Goal: Task Accomplishment & Management: Use online tool/utility

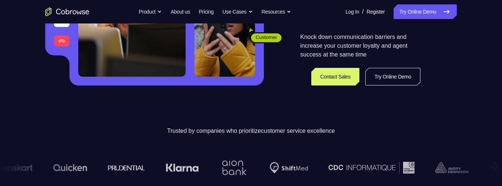
scroll to position [162, 0]
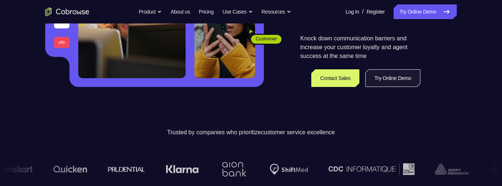
click at [404, 76] on link "Try Online Demo" at bounding box center [392, 78] width 55 height 18
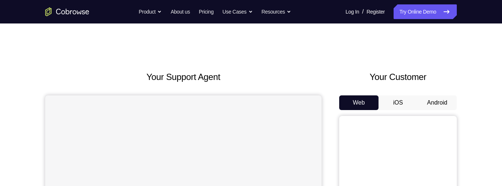
click at [444, 102] on button "Android" at bounding box center [437, 103] width 39 height 15
click at [439, 104] on button "Android" at bounding box center [437, 103] width 39 height 15
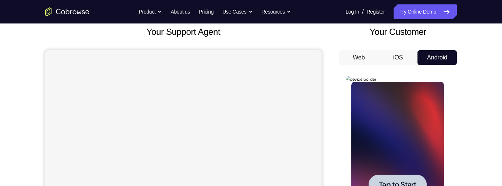
scroll to position [46, 0]
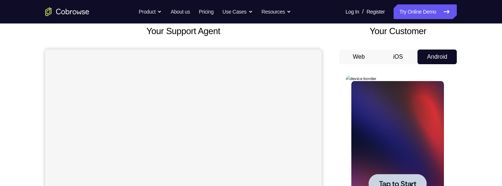
click at [405, 186] on div at bounding box center [397, 183] width 58 height 19
click at [406, 186] on div at bounding box center [397, 184] width 93 height 206
click at [407, 186] on div at bounding box center [397, 184] width 93 height 206
click at [414, 184] on div at bounding box center [397, 184] width 93 height 206
click at [413, 186] on div at bounding box center [397, 184] width 93 height 206
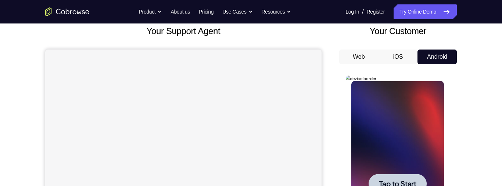
click at [413, 185] on div at bounding box center [397, 184] width 93 height 206
click at [414, 185] on div at bounding box center [397, 184] width 93 height 206
click at [410, 186] on div at bounding box center [397, 184] width 93 height 206
click at [407, 185] on div at bounding box center [397, 184] width 93 height 206
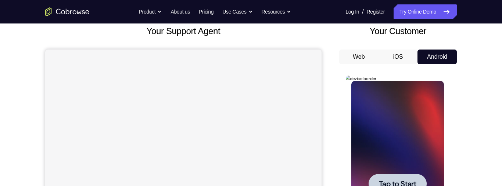
click at [409, 185] on div at bounding box center [397, 184] width 93 height 206
click at [406, 186] on div at bounding box center [397, 184] width 93 height 206
click at [402, 185] on div at bounding box center [397, 184] width 93 height 206
click at [397, 186] on div at bounding box center [397, 184] width 93 height 206
click at [398, 179] on div at bounding box center [397, 184] width 93 height 206
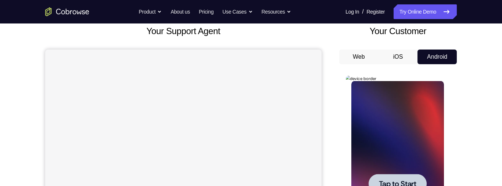
click at [404, 170] on div at bounding box center [397, 184] width 93 height 206
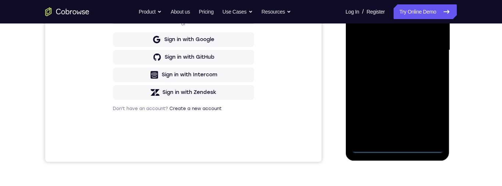
scroll to position [0, 0]
click at [401, 148] on div at bounding box center [397, 50] width 93 height 206
click at [405, 135] on div at bounding box center [397, 50] width 93 height 206
click at [395, 135] on div at bounding box center [397, 50] width 93 height 206
click at [400, 136] on div at bounding box center [397, 50] width 93 height 206
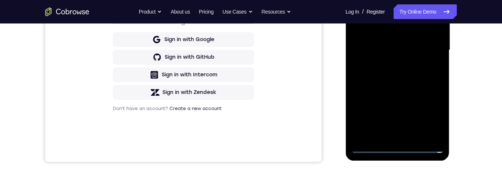
click at [400, 83] on div at bounding box center [397, 50] width 93 height 206
click at [437, 139] on div at bounding box center [397, 50] width 93 height 206
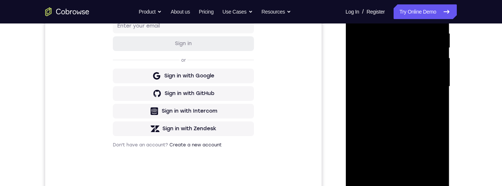
click at [409, 40] on div at bounding box center [397, 87] width 93 height 206
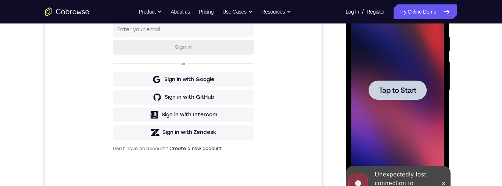
click at [415, 96] on div at bounding box center [397, 89] width 58 height 19
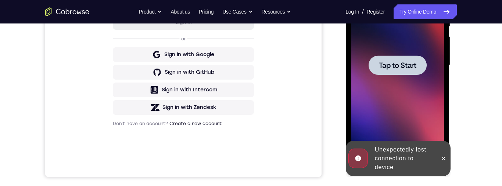
scroll to position [196, 0]
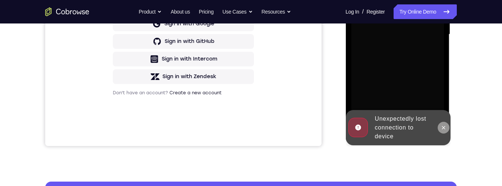
click at [443, 130] on icon at bounding box center [443, 128] width 6 height 6
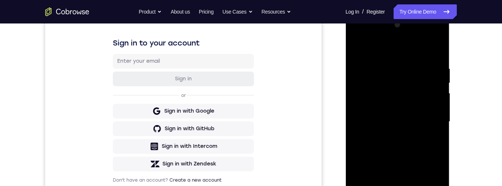
scroll to position [190, 0]
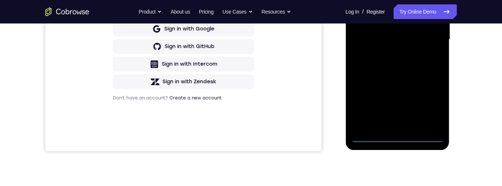
click at [402, 140] on div at bounding box center [397, 40] width 93 height 206
click at [391, 125] on div at bounding box center [397, 40] width 93 height 206
click at [395, 122] on div at bounding box center [397, 40] width 93 height 206
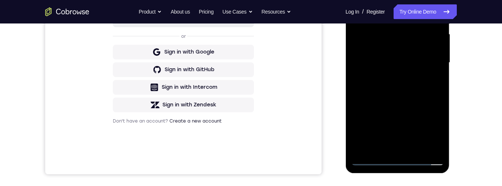
click at [437, 147] on div at bounding box center [397, 63] width 93 height 206
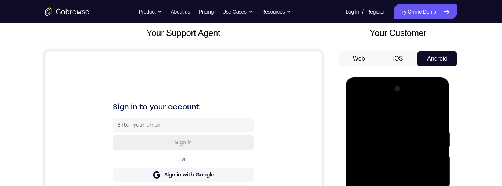
click at [380, 144] on div at bounding box center [397, 186] width 93 height 206
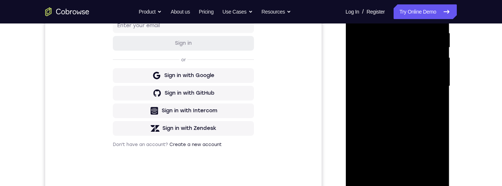
scroll to position [163, 0]
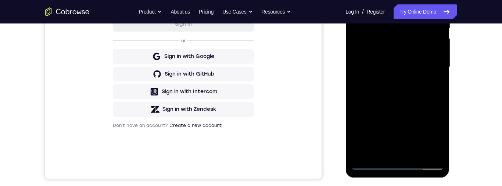
click at [425, 23] on div at bounding box center [397, 67] width 93 height 206
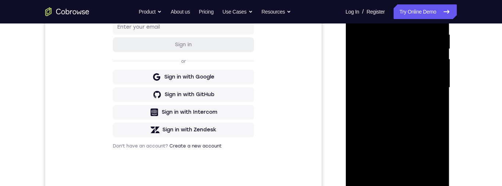
click at [393, 88] on div at bounding box center [397, 88] width 93 height 206
click at [390, 101] on div at bounding box center [397, 88] width 93 height 206
click at [387, 80] on div at bounding box center [397, 88] width 93 height 206
click at [379, 74] on div at bounding box center [397, 88] width 93 height 206
click at [388, 87] on div at bounding box center [397, 88] width 93 height 206
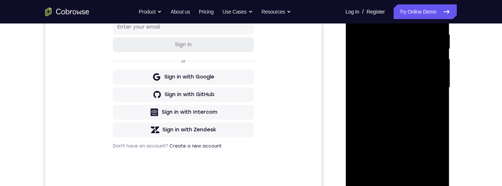
click at [388, 87] on div at bounding box center [397, 88] width 93 height 206
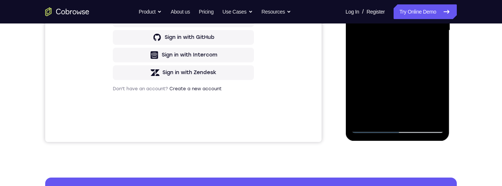
scroll to position [160, 0]
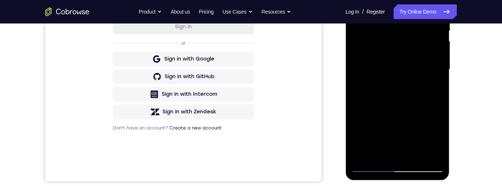
click at [392, 91] on div at bounding box center [397, 70] width 93 height 206
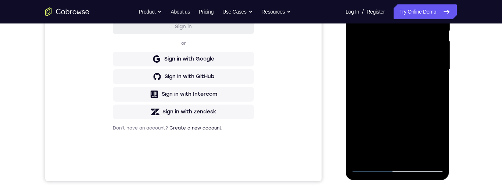
click at [394, 99] on div at bounding box center [397, 70] width 93 height 206
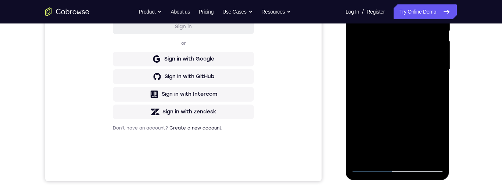
click at [394, 99] on div at bounding box center [397, 70] width 93 height 206
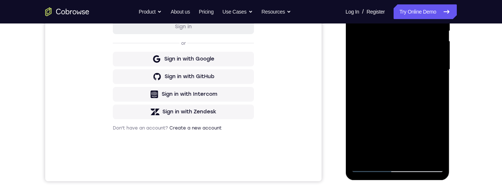
click at [394, 99] on div at bounding box center [397, 70] width 93 height 206
